Goal: Navigation & Orientation: Find specific page/section

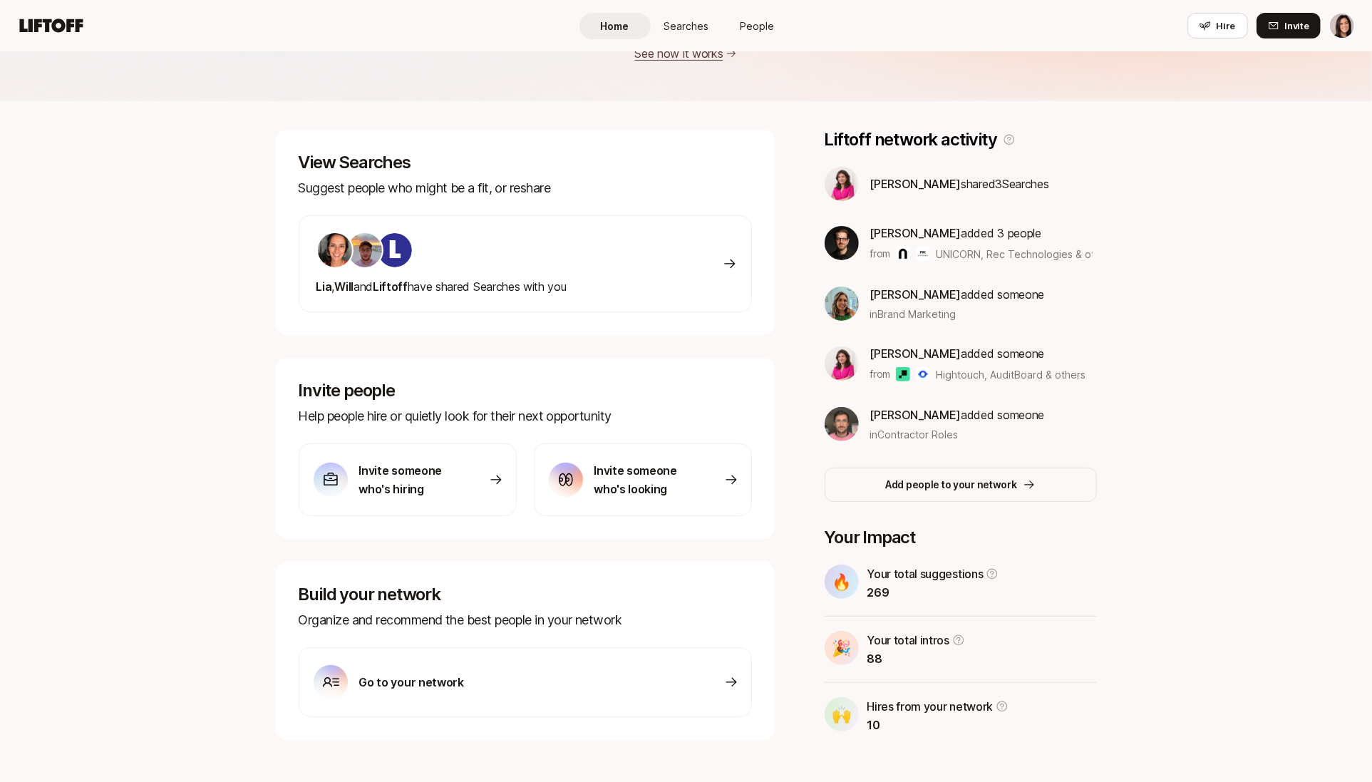
scroll to position [180, 0]
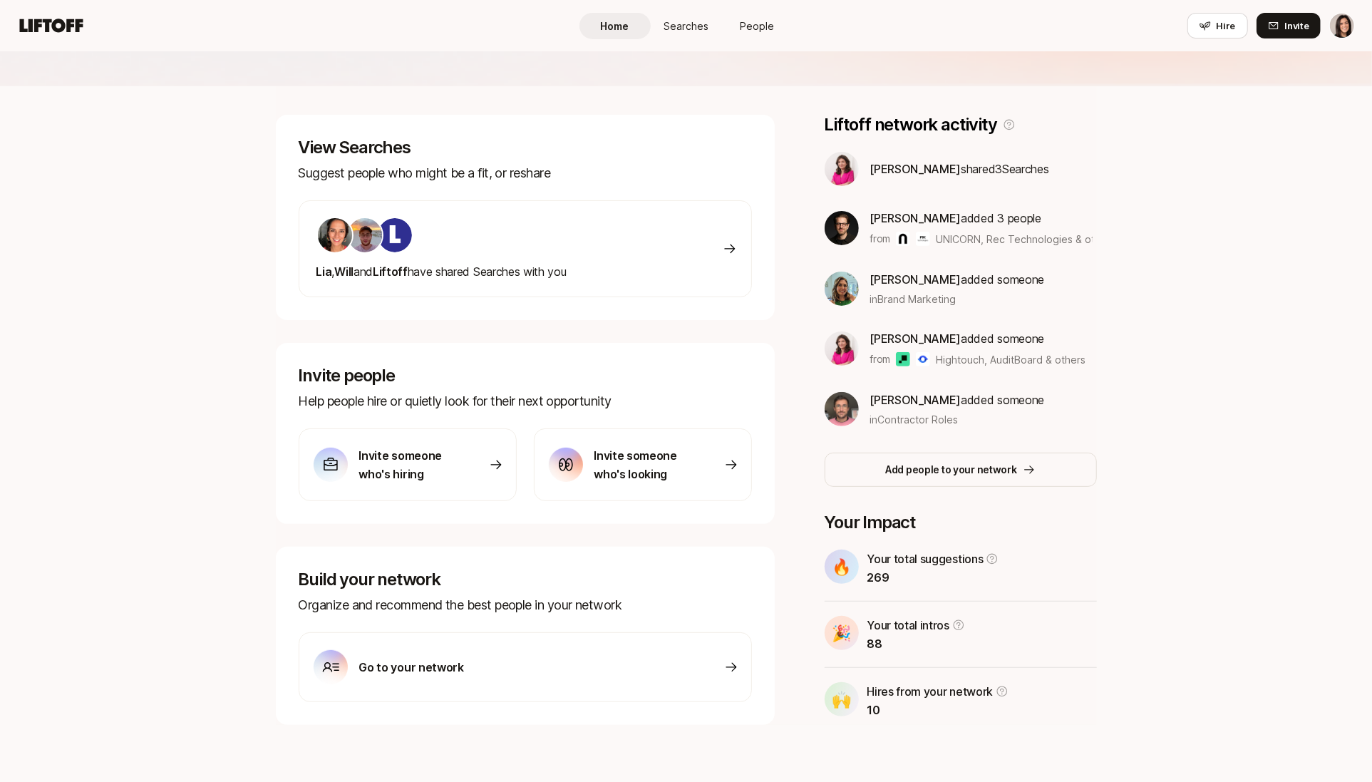
click at [750, 23] on span "People" at bounding box center [758, 26] width 34 height 15
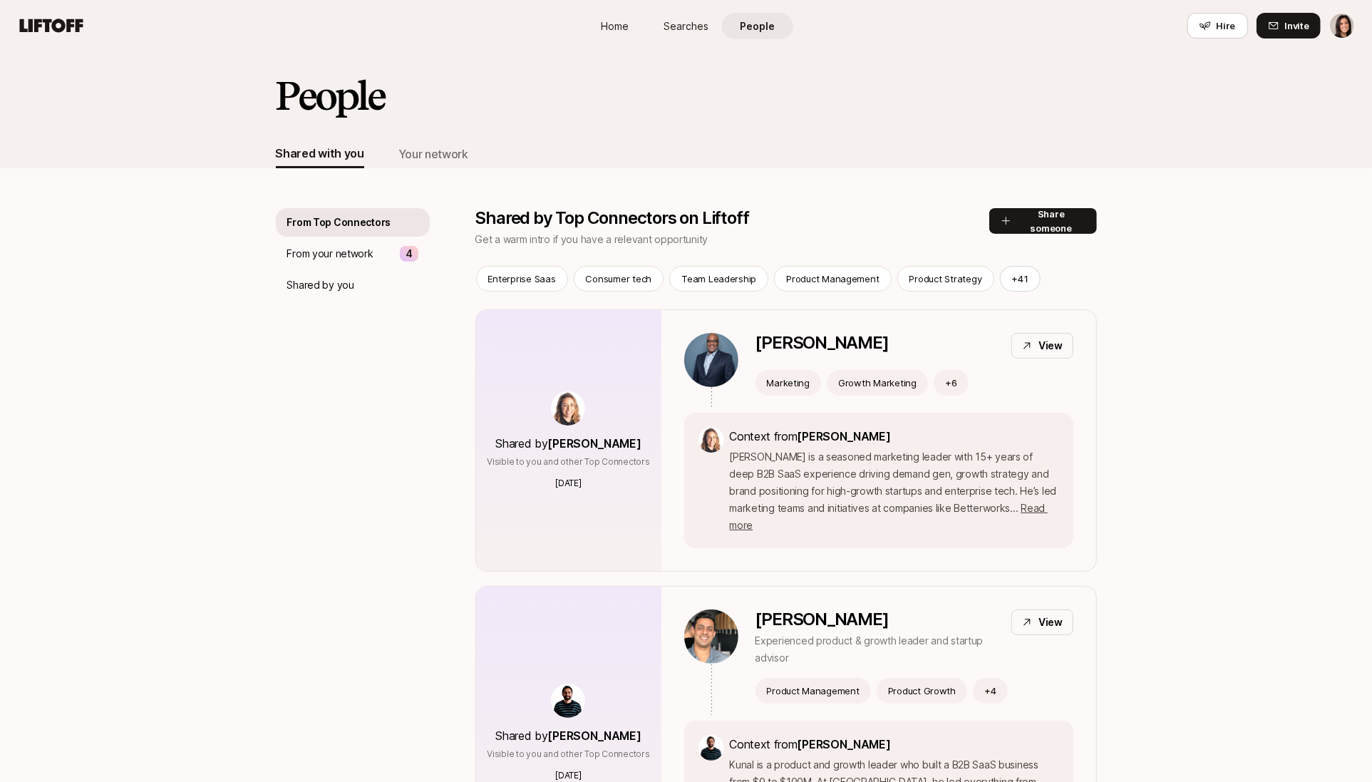
click at [608, 29] on span "Home" at bounding box center [615, 26] width 28 height 15
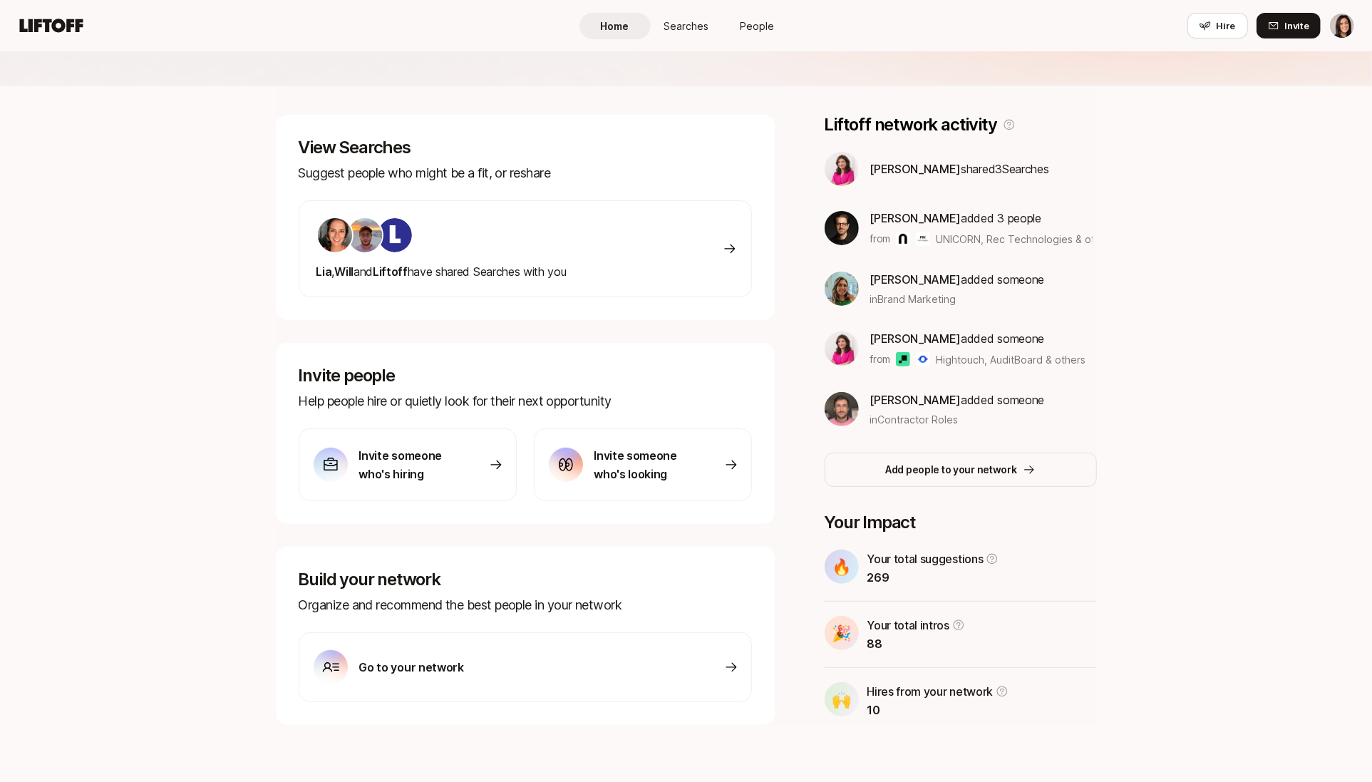
click at [744, 35] on link "People" at bounding box center [757, 26] width 71 height 26
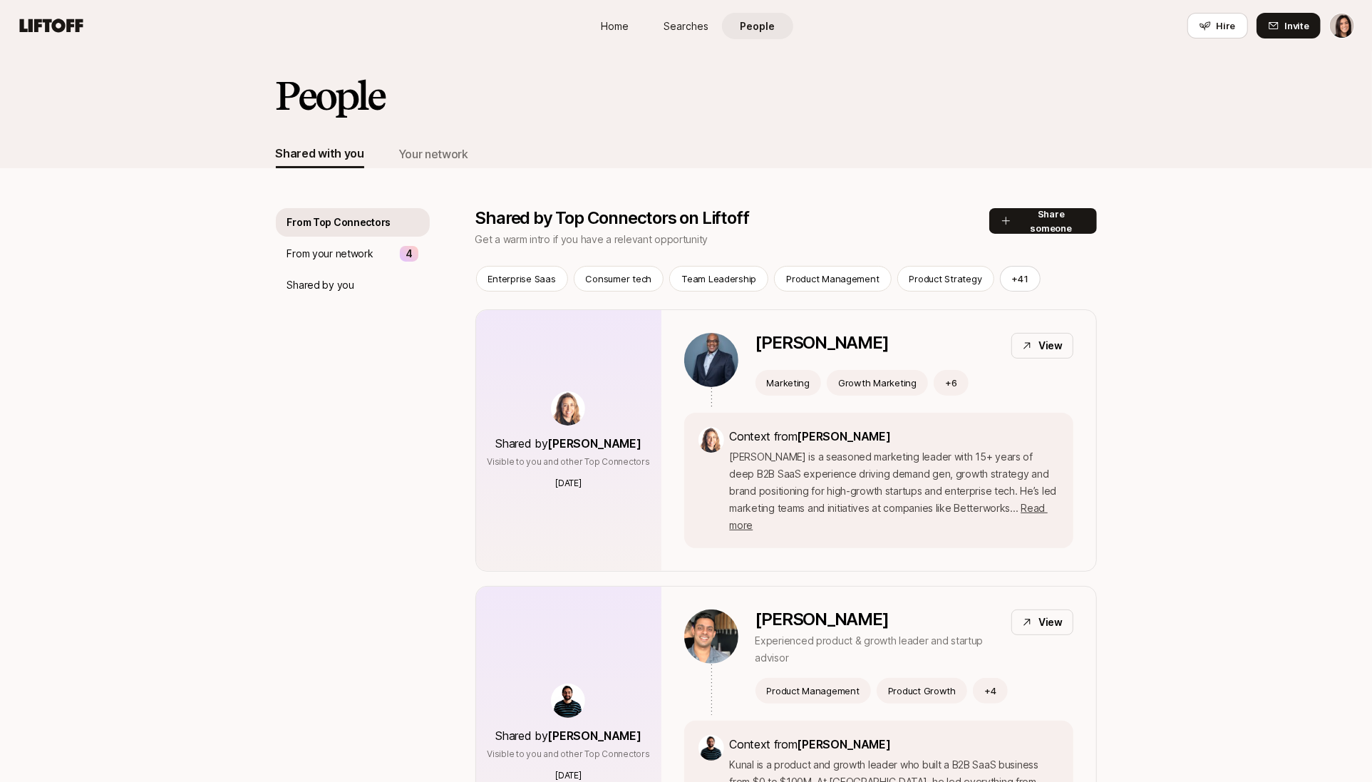
click at [624, 25] on span "Home" at bounding box center [615, 26] width 28 height 15
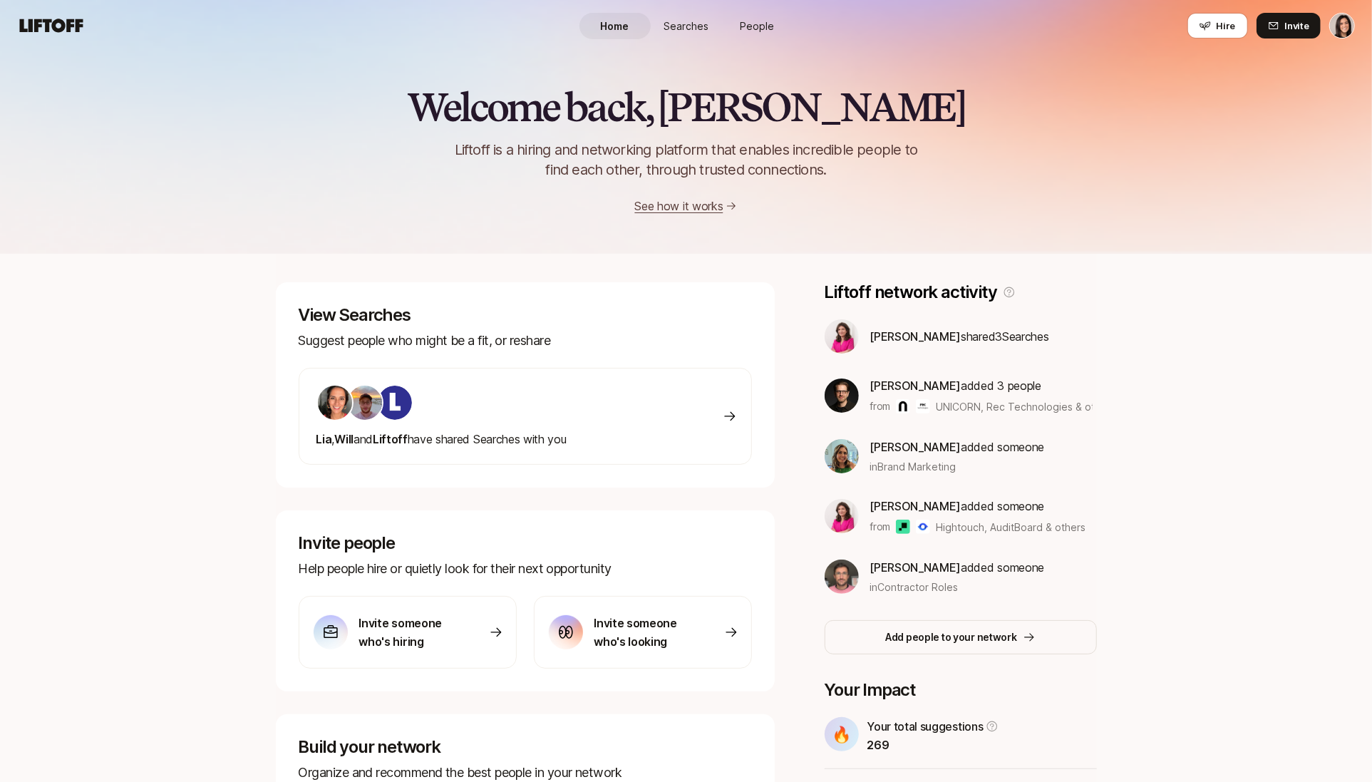
click at [717, 25] on link "Searches" at bounding box center [686, 26] width 71 height 26
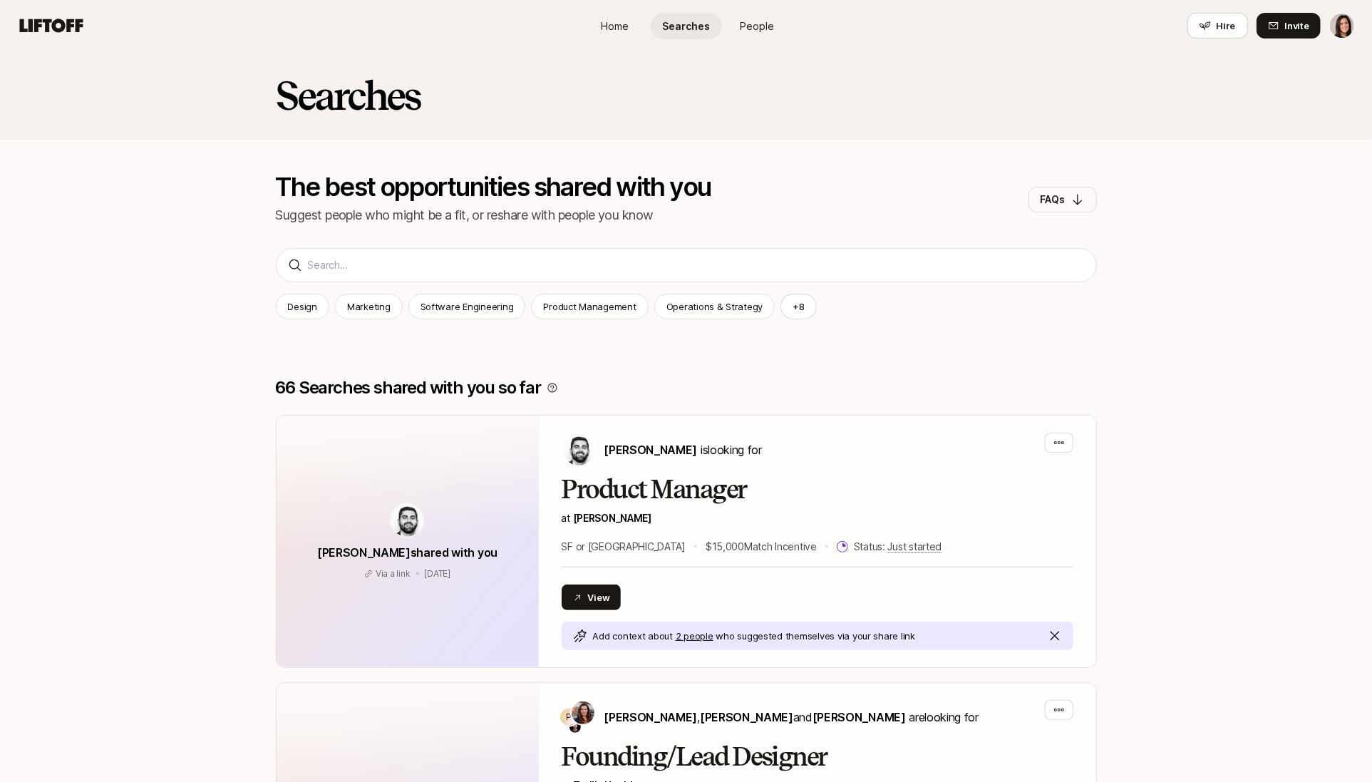
click at [762, 30] on span "People" at bounding box center [758, 26] width 34 height 15
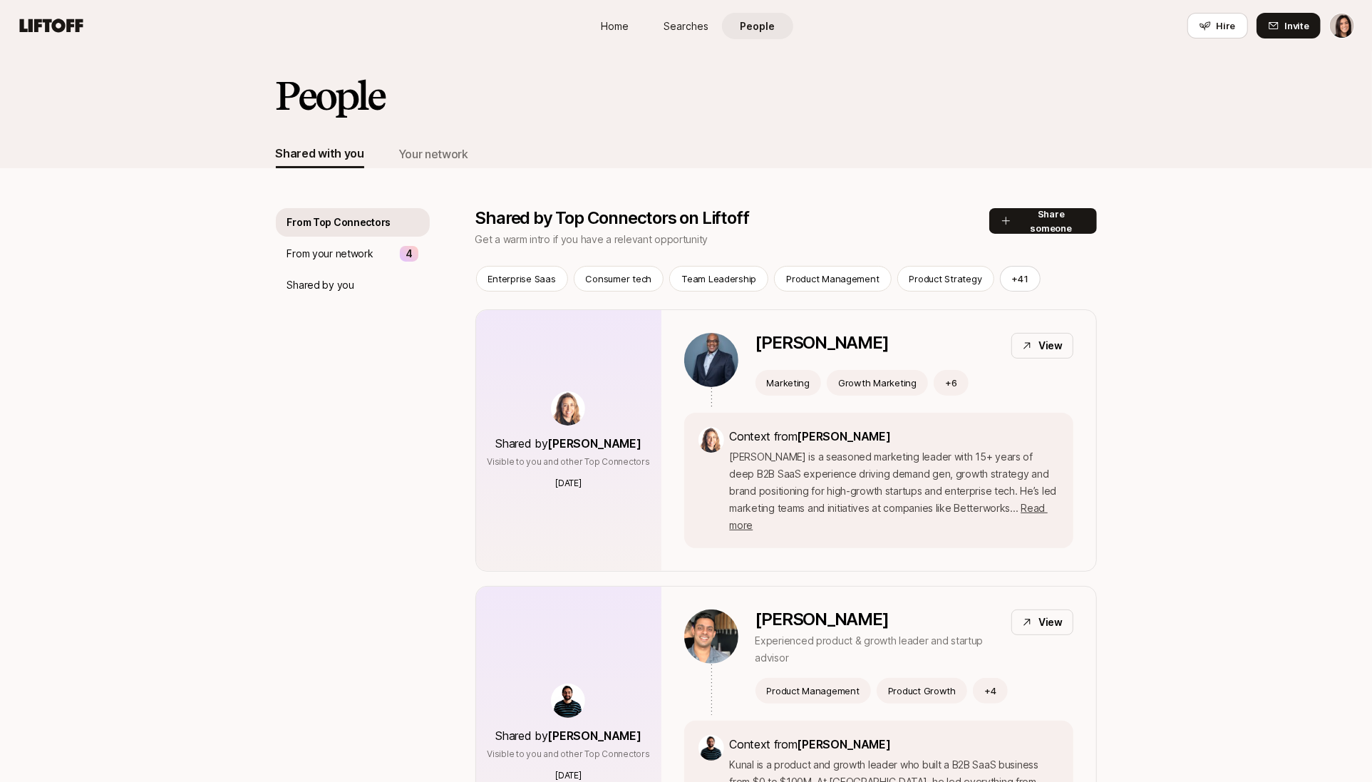
click at [599, 17] on link "Home" at bounding box center [615, 26] width 71 height 26
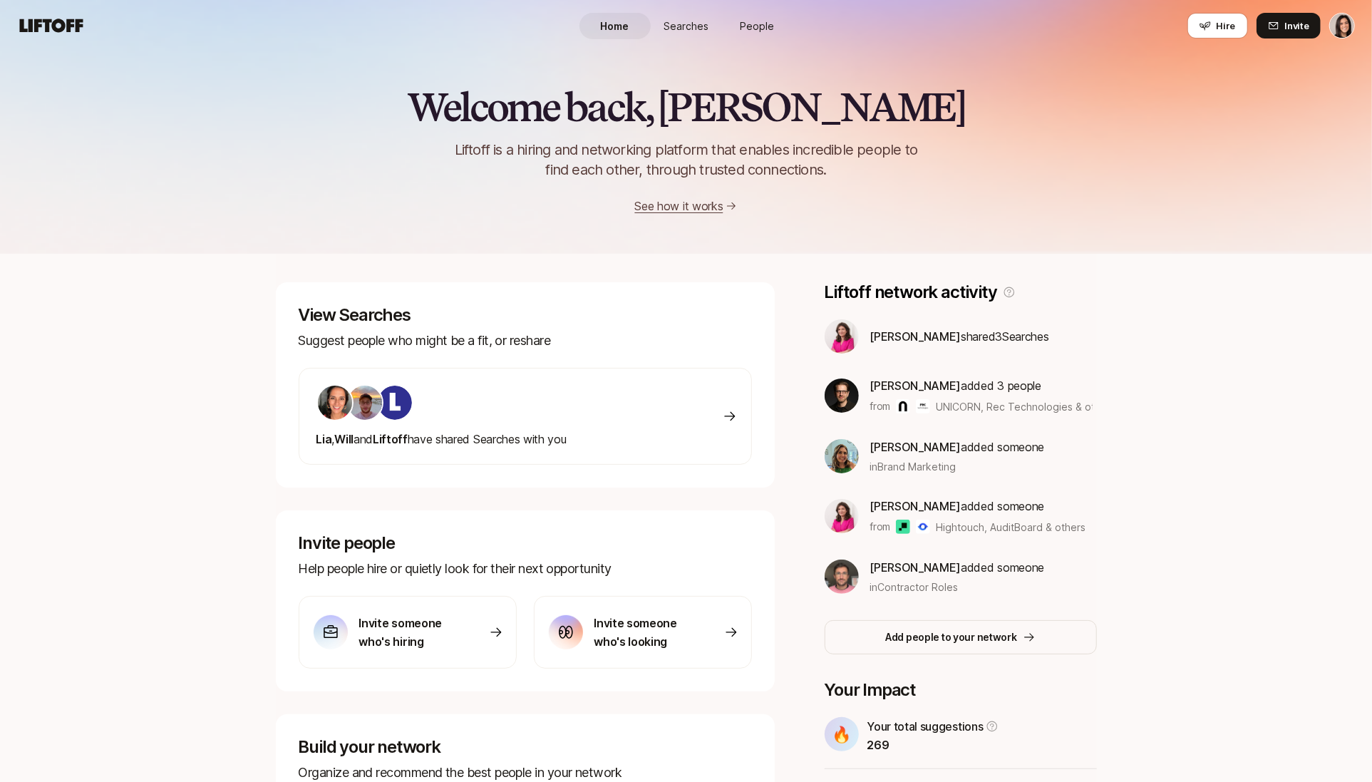
click at [719, 25] on link "Searches" at bounding box center [686, 26] width 71 height 26
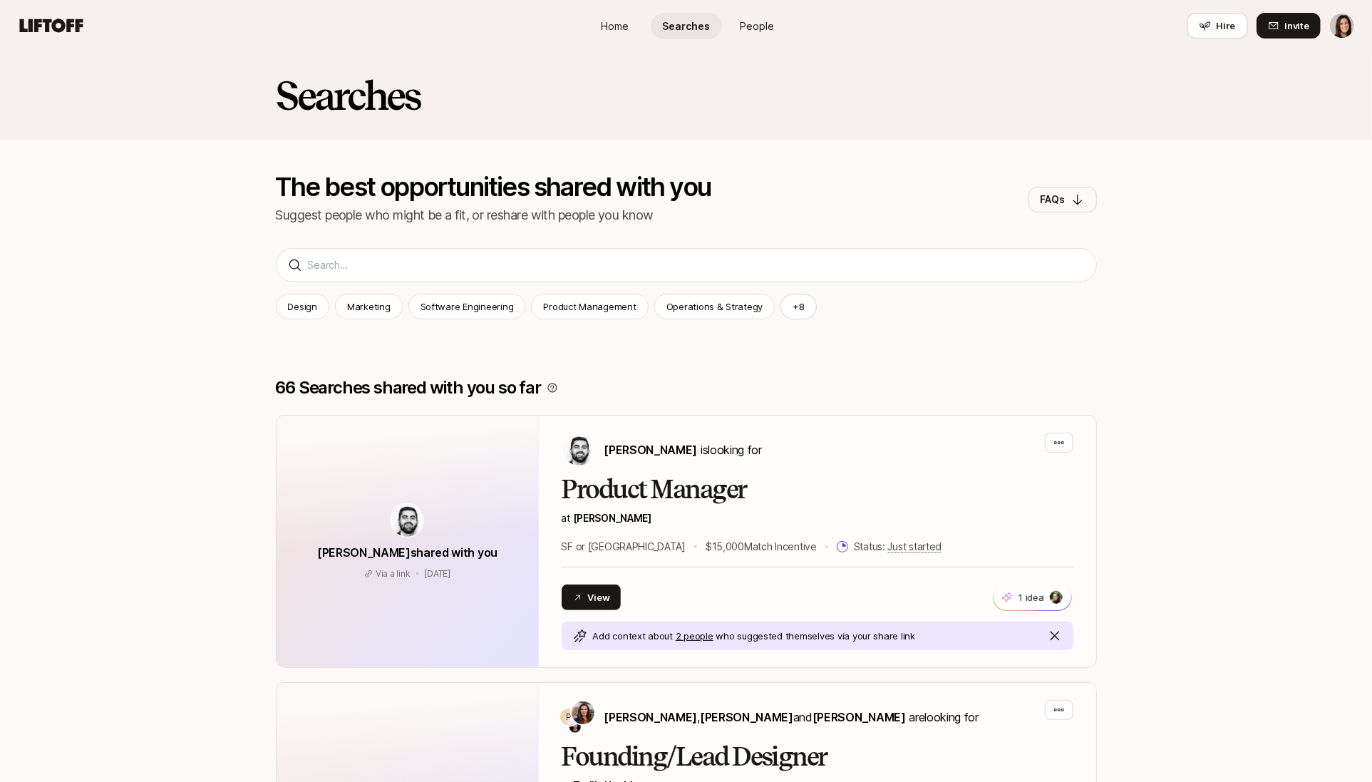
click at [608, 24] on span "Home" at bounding box center [615, 26] width 28 height 15
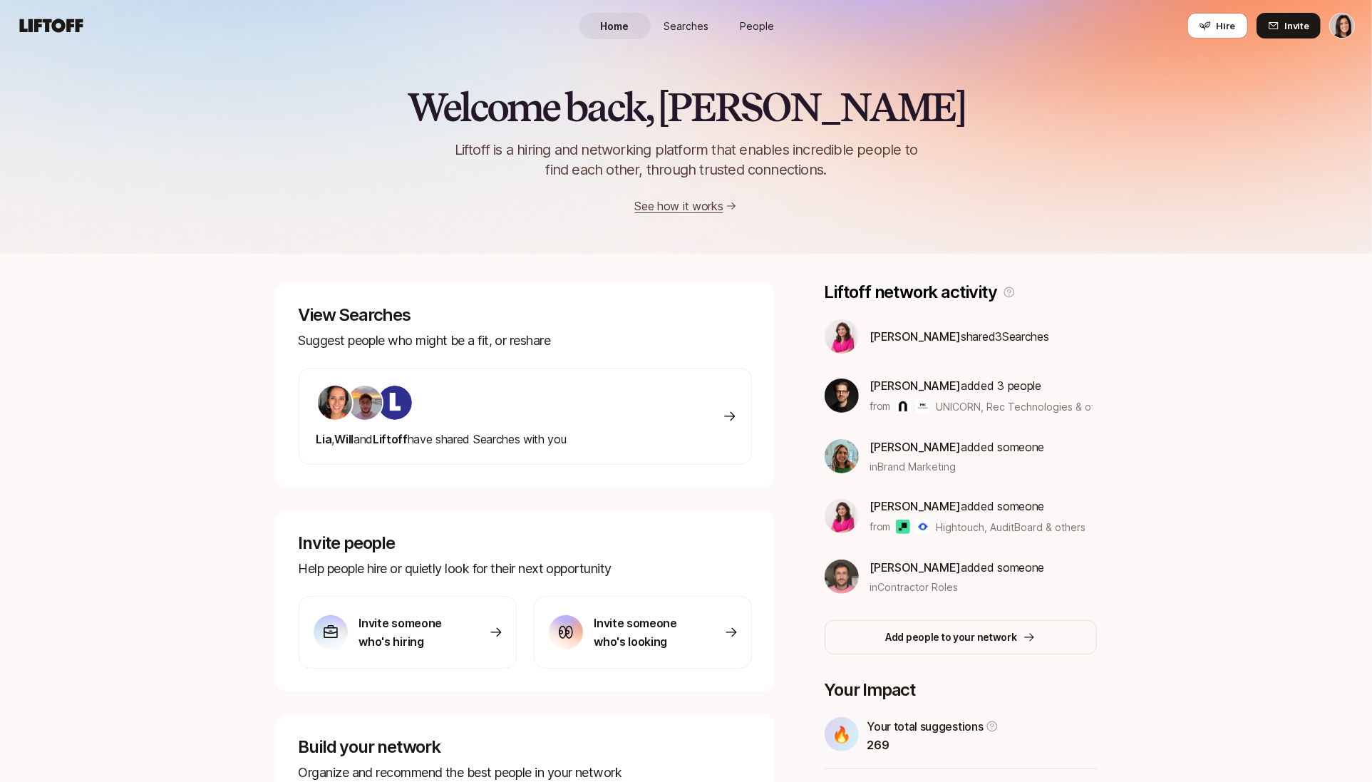
click at [751, 26] on span "People" at bounding box center [758, 26] width 34 height 15
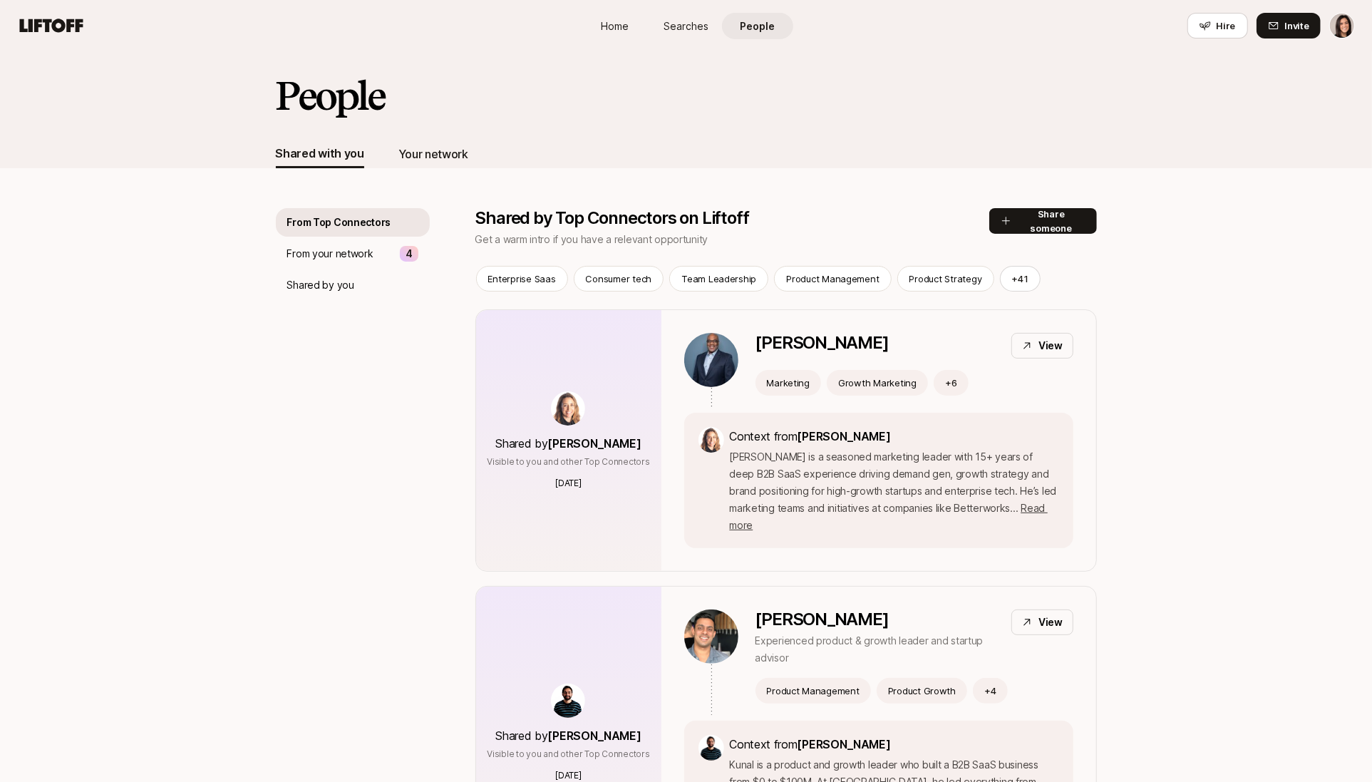
click at [438, 147] on div "Your network" at bounding box center [434, 154] width 70 height 19
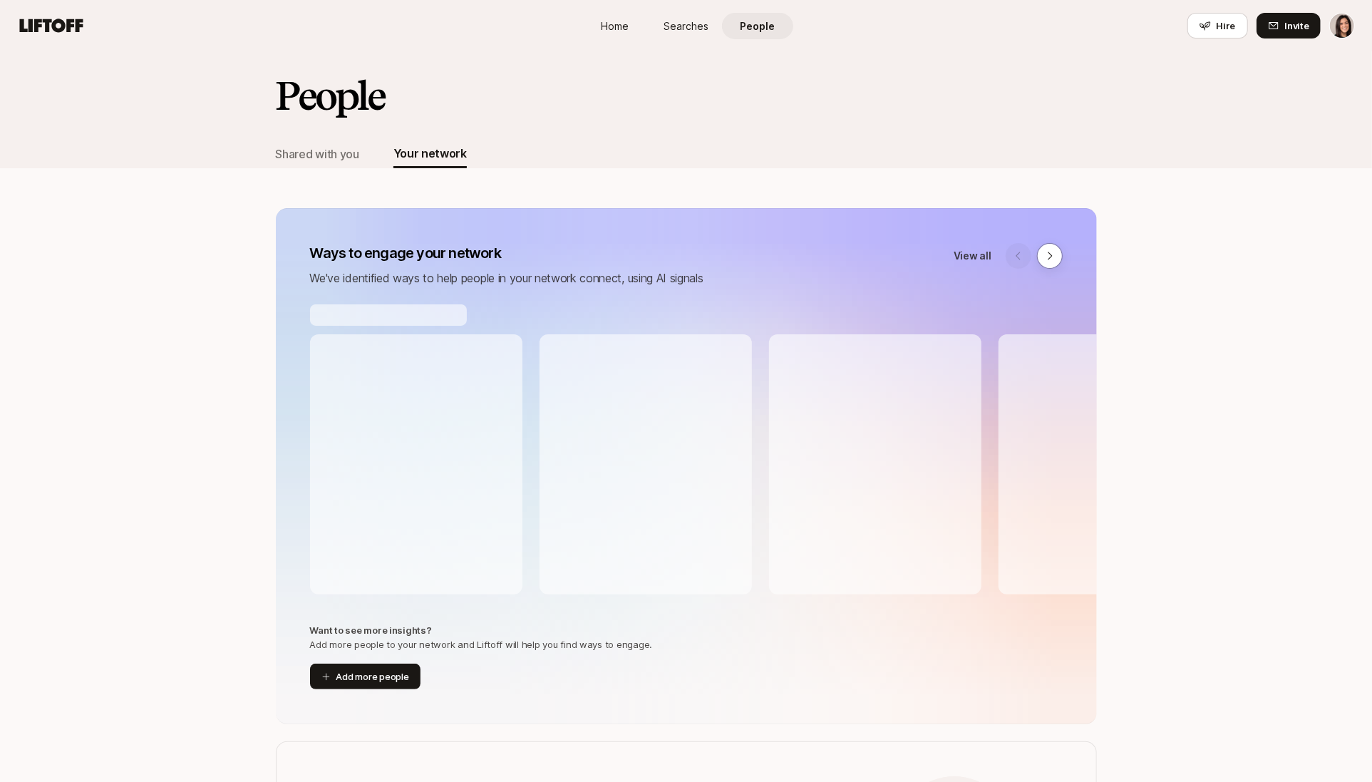
click at [603, 25] on span "Home" at bounding box center [615, 26] width 28 height 15
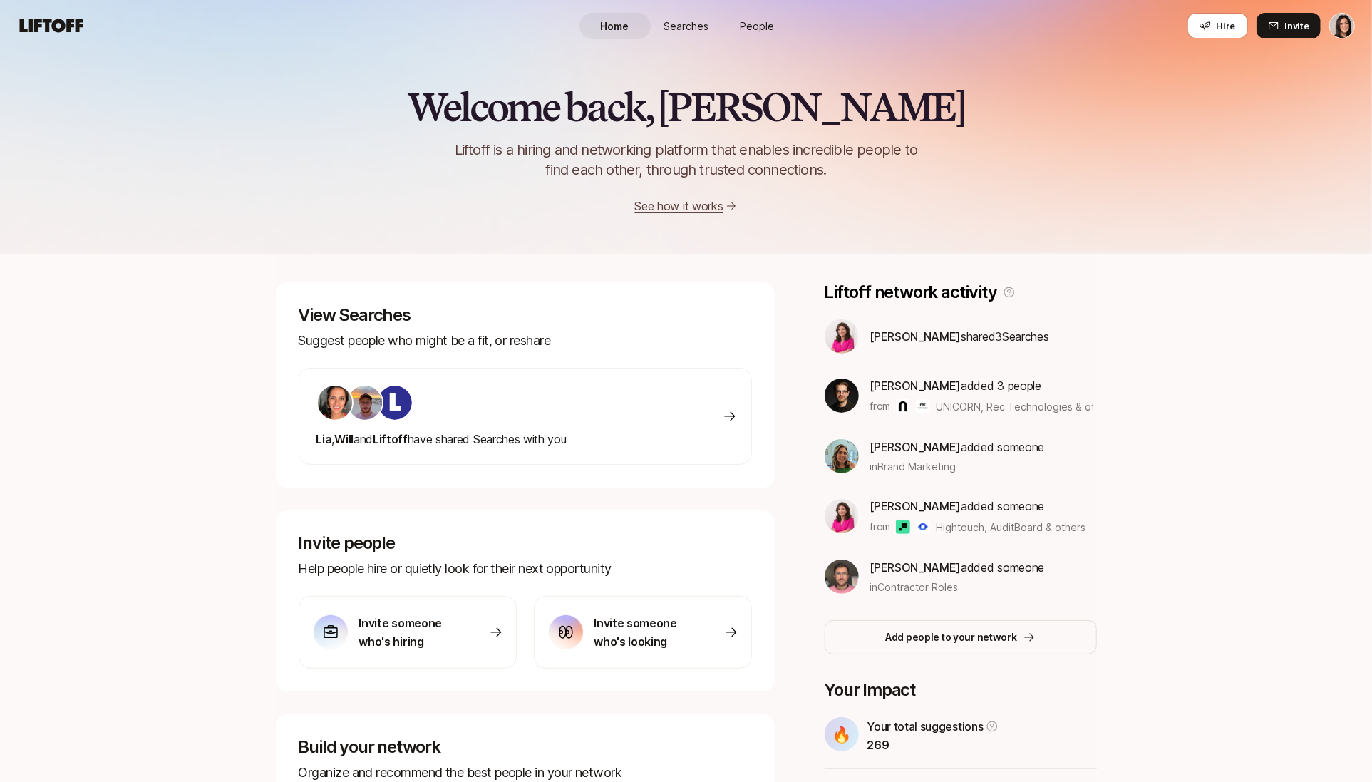
click at [756, 25] on span "People" at bounding box center [758, 26] width 34 height 15
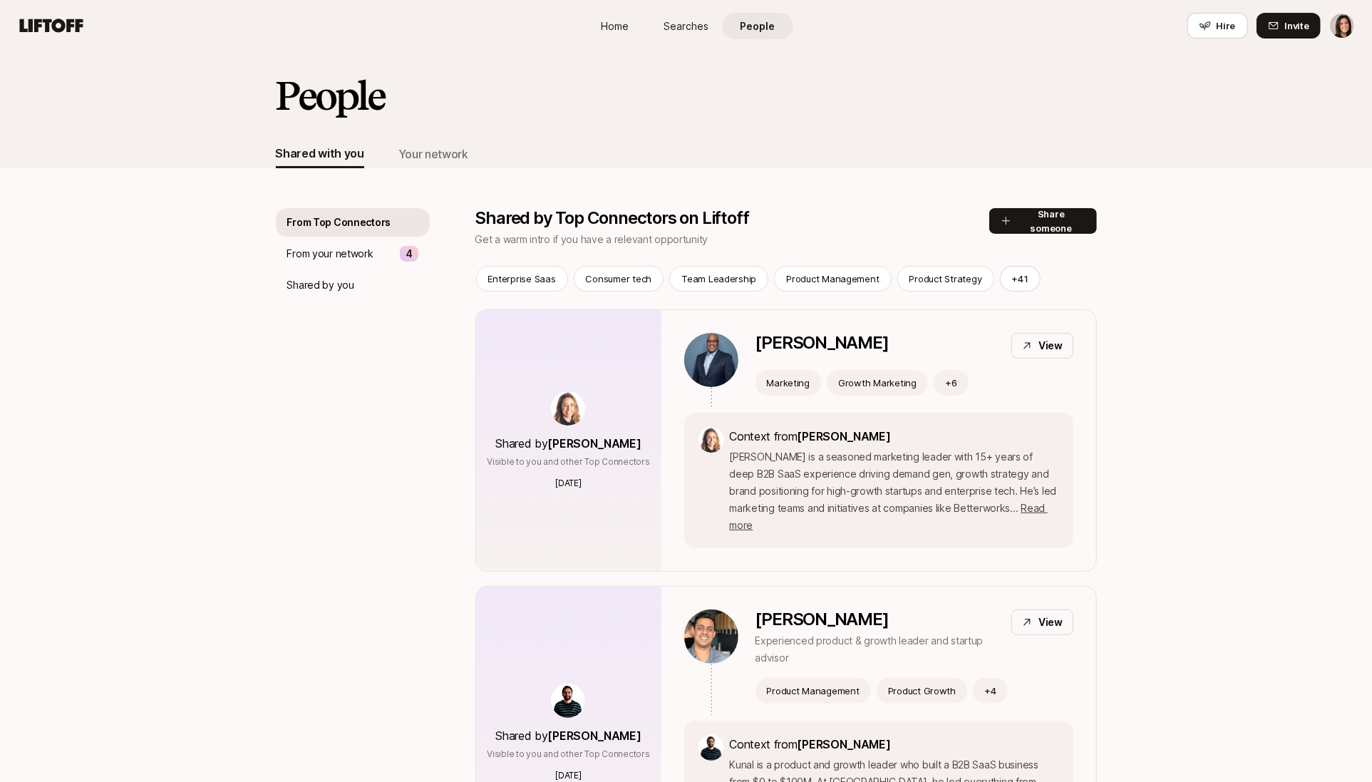
click at [610, 28] on span "Home" at bounding box center [615, 26] width 28 height 15
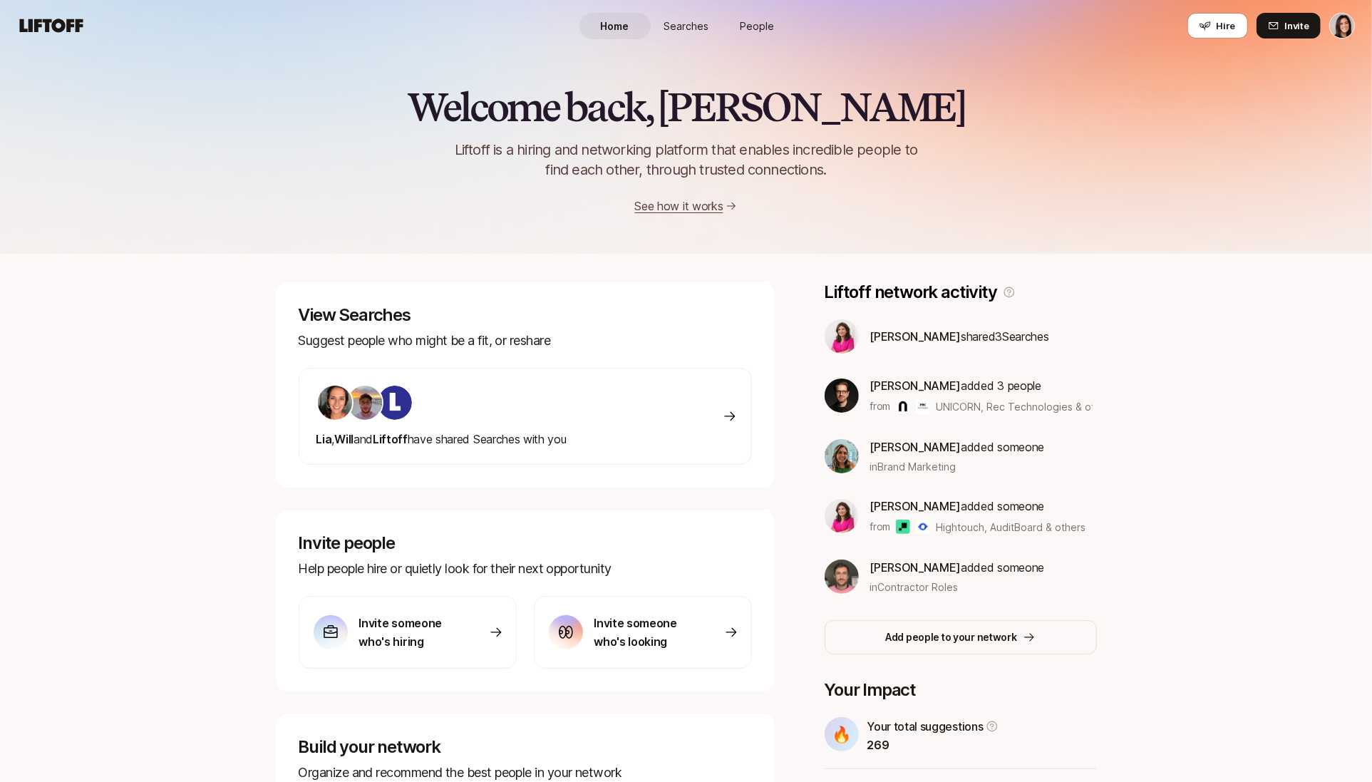
click at [747, 26] on span "People" at bounding box center [758, 26] width 34 height 15
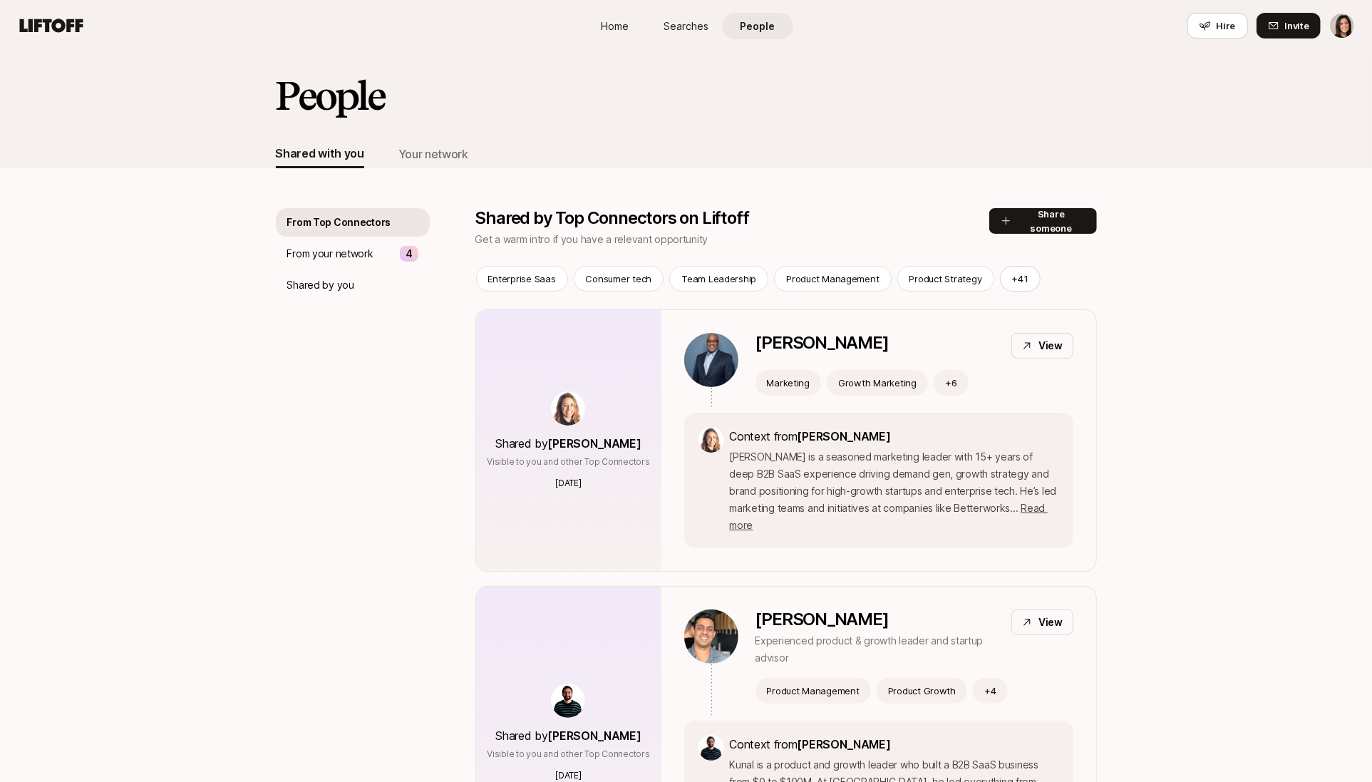
click at [629, 21] on link "Home" at bounding box center [615, 26] width 71 height 26
